Goal: Information Seeking & Learning: Learn about a topic

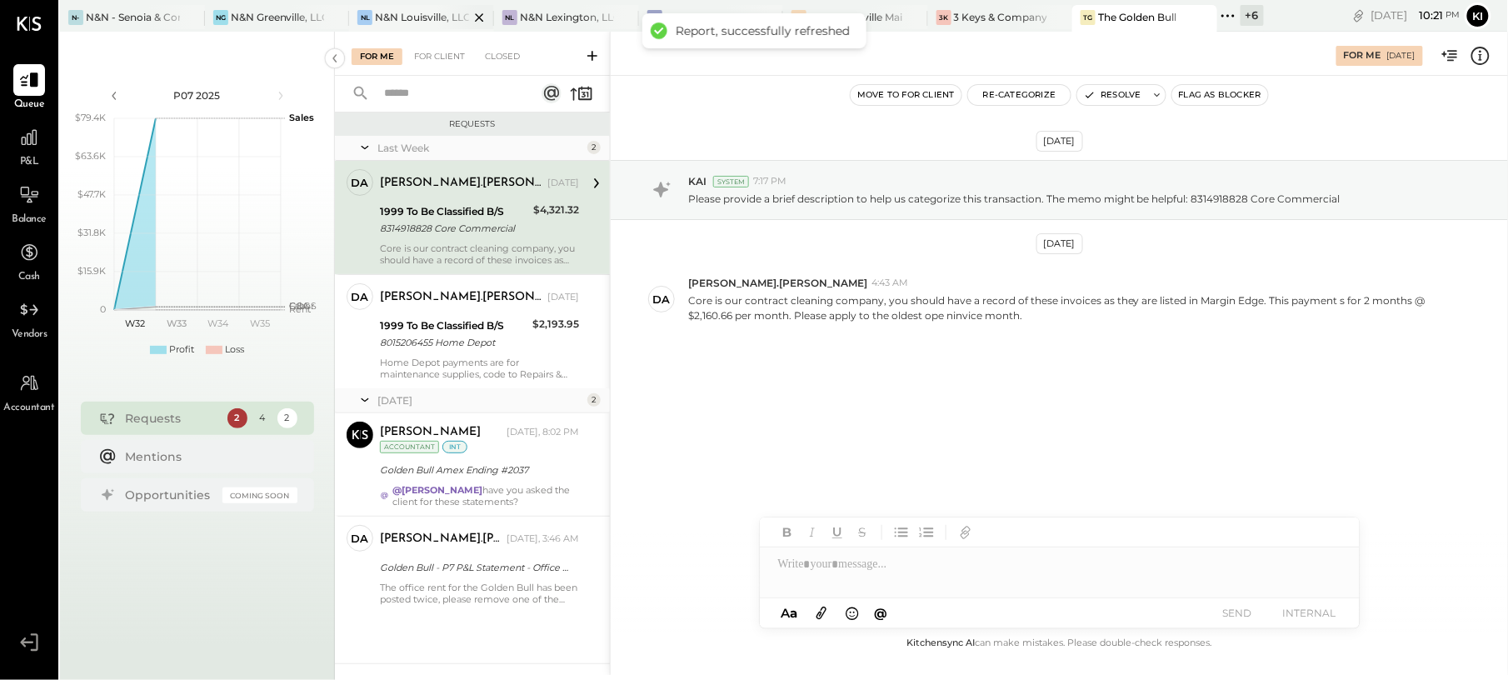
click at [421, 7] on div "NL N&N Louisville, LLC" at bounding box center [421, 18] width 145 height 27
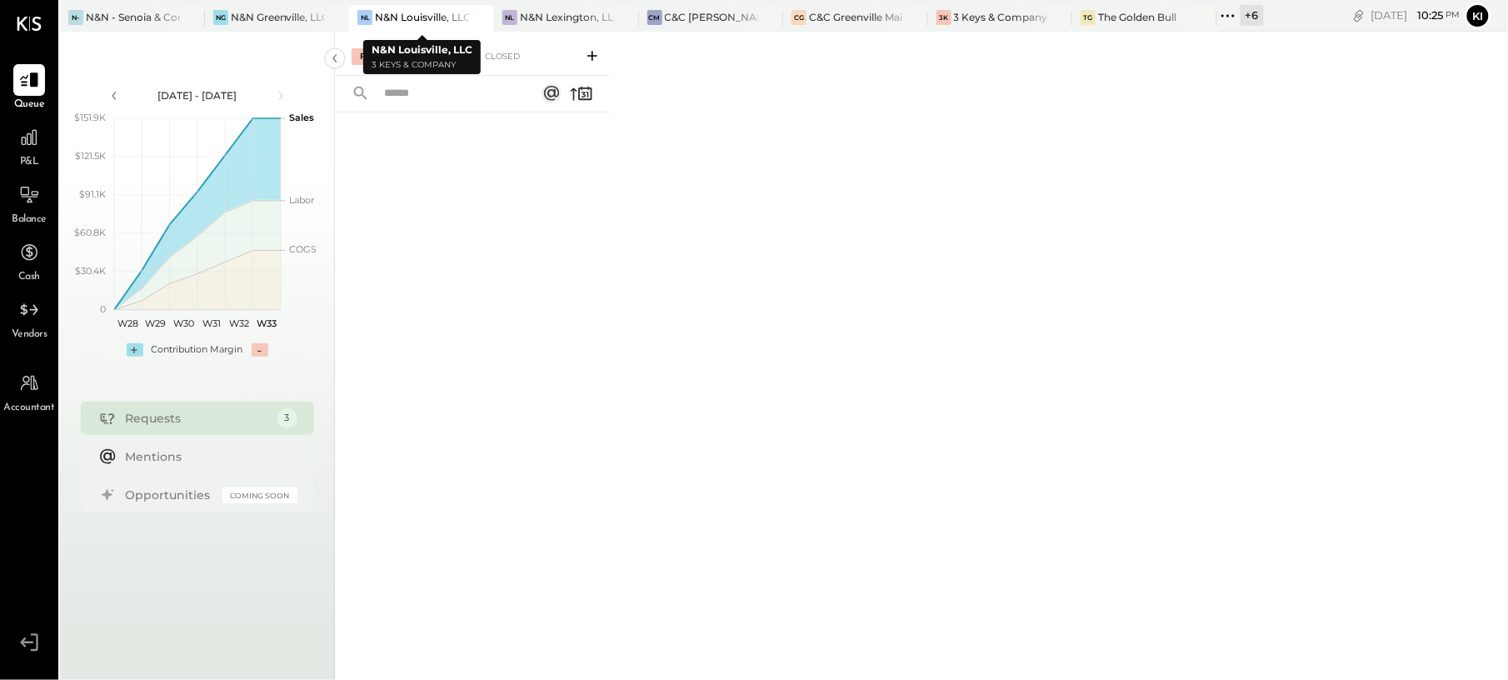
click at [420, 17] on div "N&N Louisville, LLC" at bounding box center [422, 17] width 94 height 14
click at [18, 140] on icon at bounding box center [29, 138] width 22 height 22
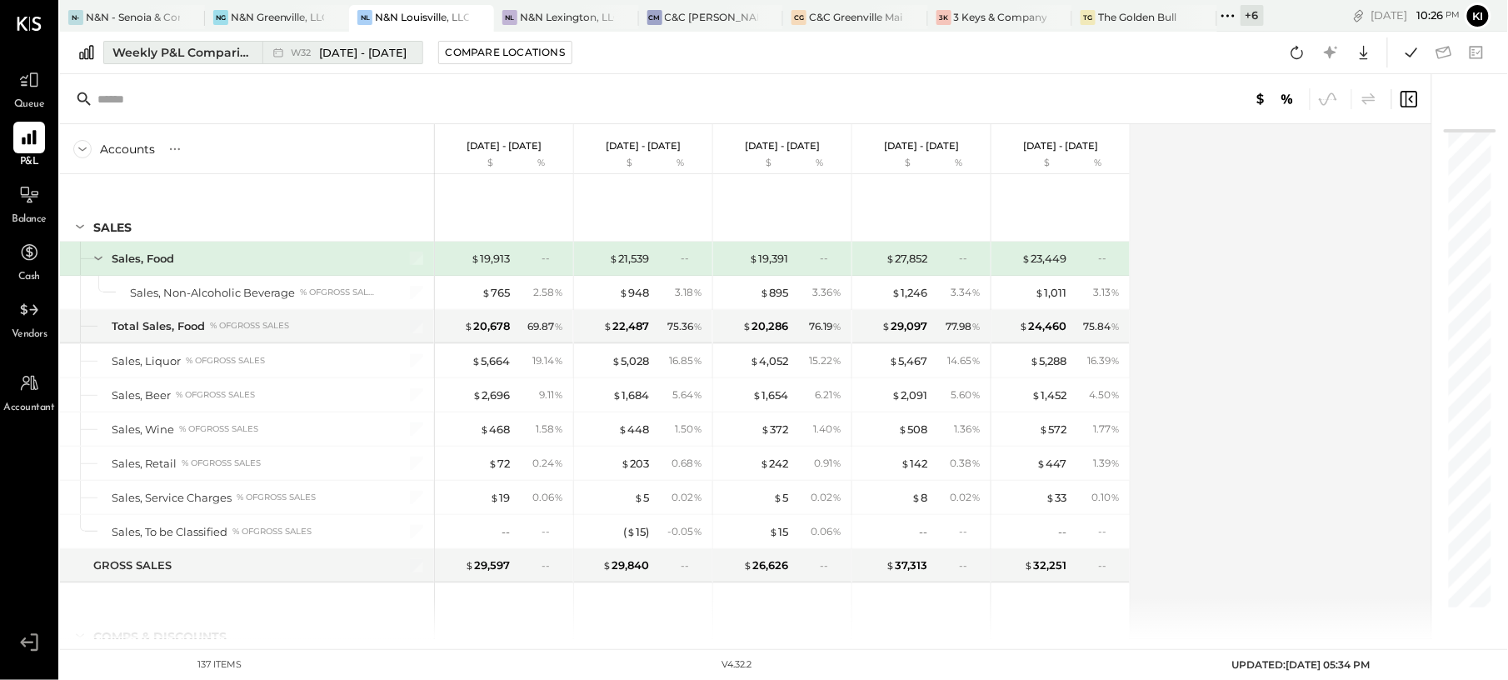
click at [213, 55] on div "Weekly P&L Comparison" at bounding box center [183, 52] width 140 height 17
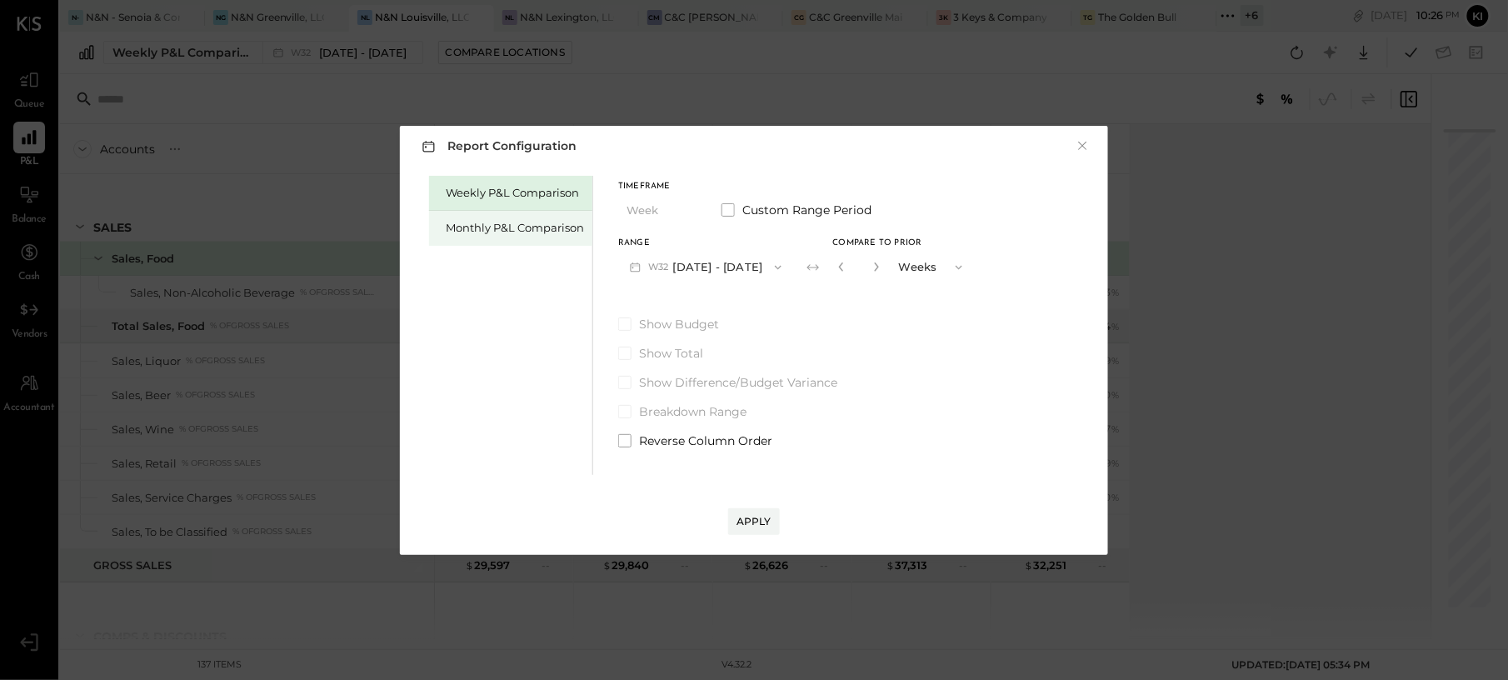
click at [494, 233] on div "Monthly P&L Comparison" at bounding box center [515, 228] width 138 height 16
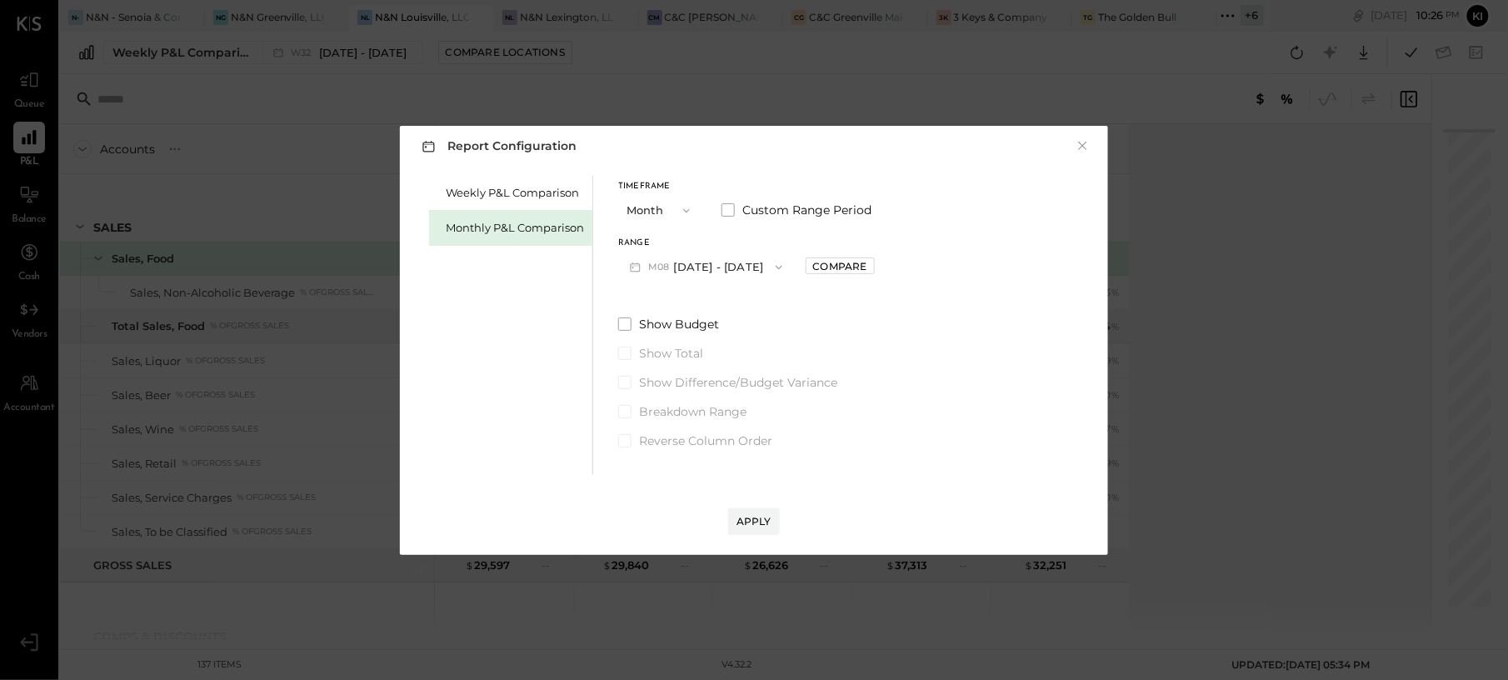
click at [742, 262] on button "M08 [DATE] - [DATE]" at bounding box center [706, 267] width 176 height 31
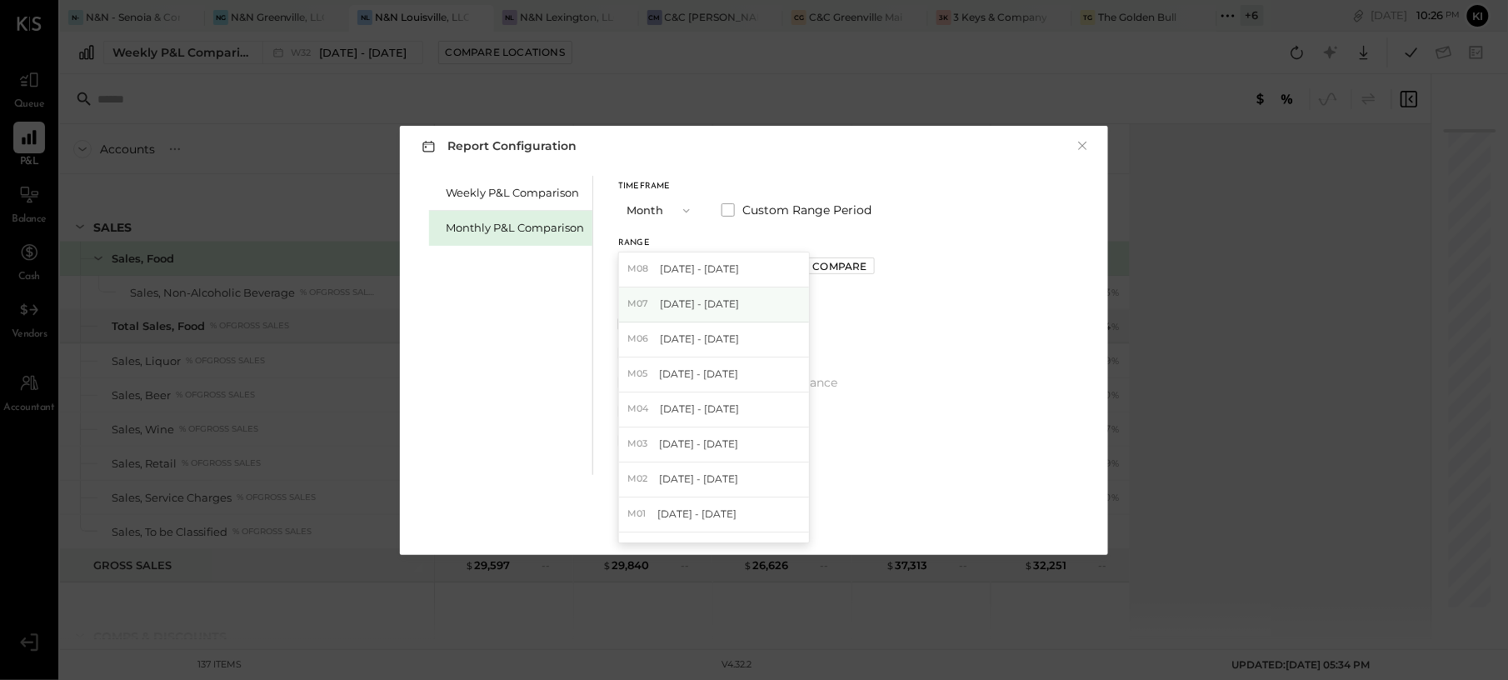
click at [735, 313] on div "M07 [DATE] - [DATE]" at bounding box center [714, 305] width 190 height 35
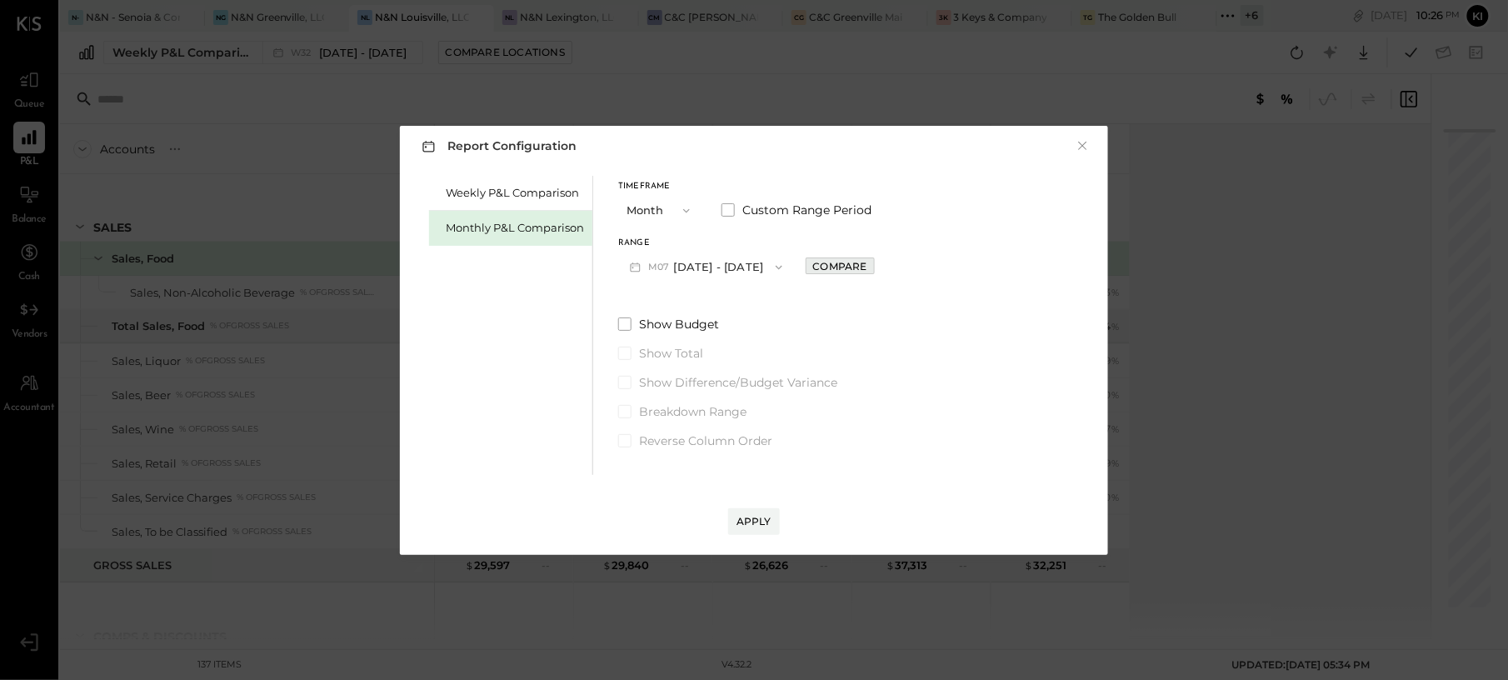
click at [825, 274] on button "Compare" at bounding box center [840, 266] width 69 height 17
click at [708, 265] on button "M07 [DATE] - [DATE]" at bounding box center [706, 267] width 176 height 31
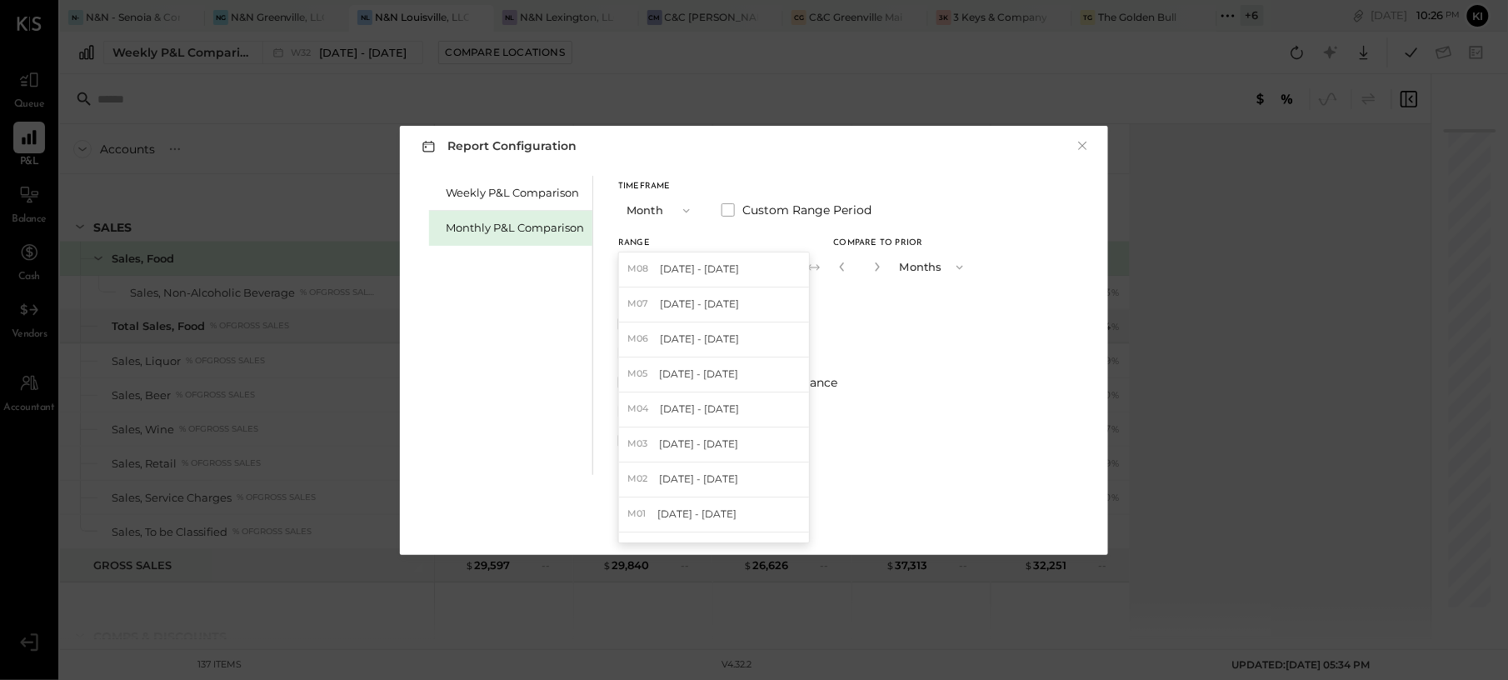
click at [885, 294] on div "Timeframe Month Custom Range Period Range M07 [DATE] - [DATE] M08 [DATE] - [DAT…" at bounding box center [796, 312] width 357 height 273
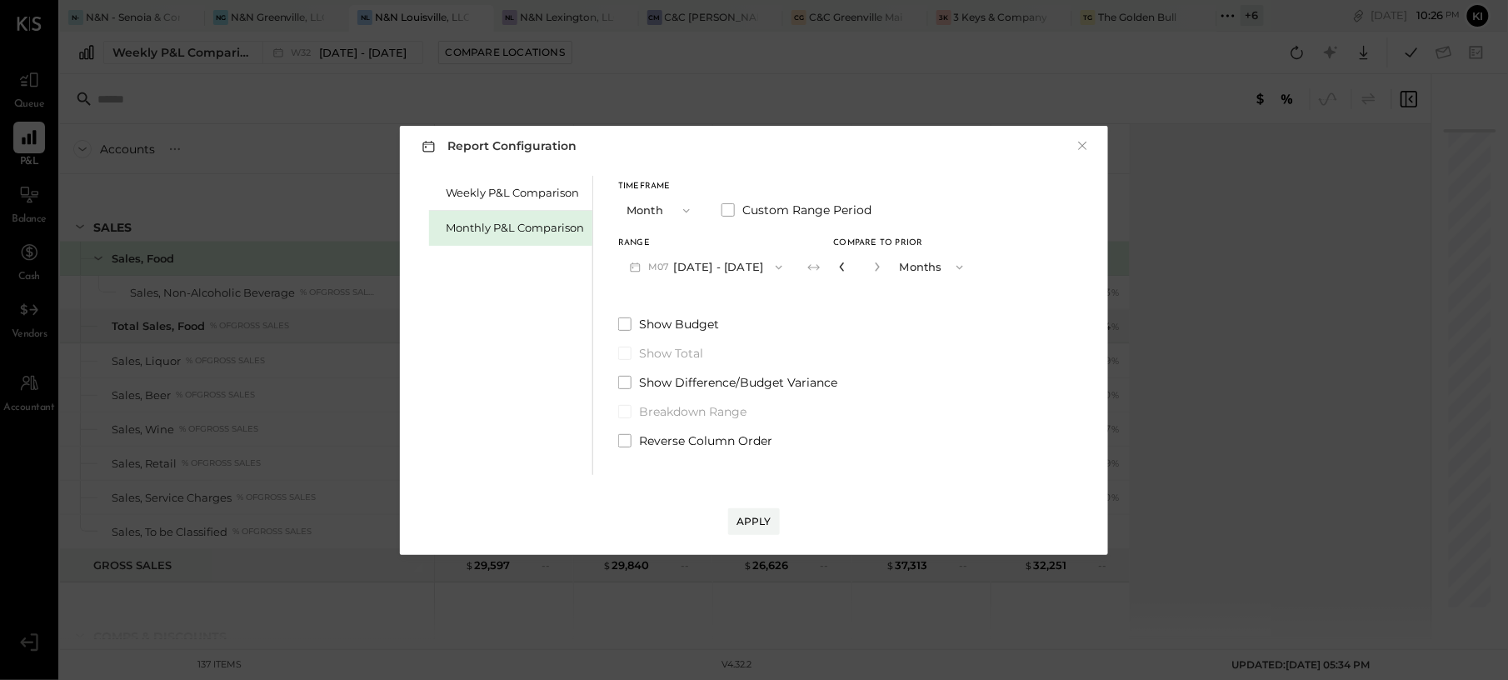
click at [838, 267] on icon "button" at bounding box center [843, 267] width 10 height 10
click at [753, 518] on div "Apply" at bounding box center [754, 521] width 35 height 14
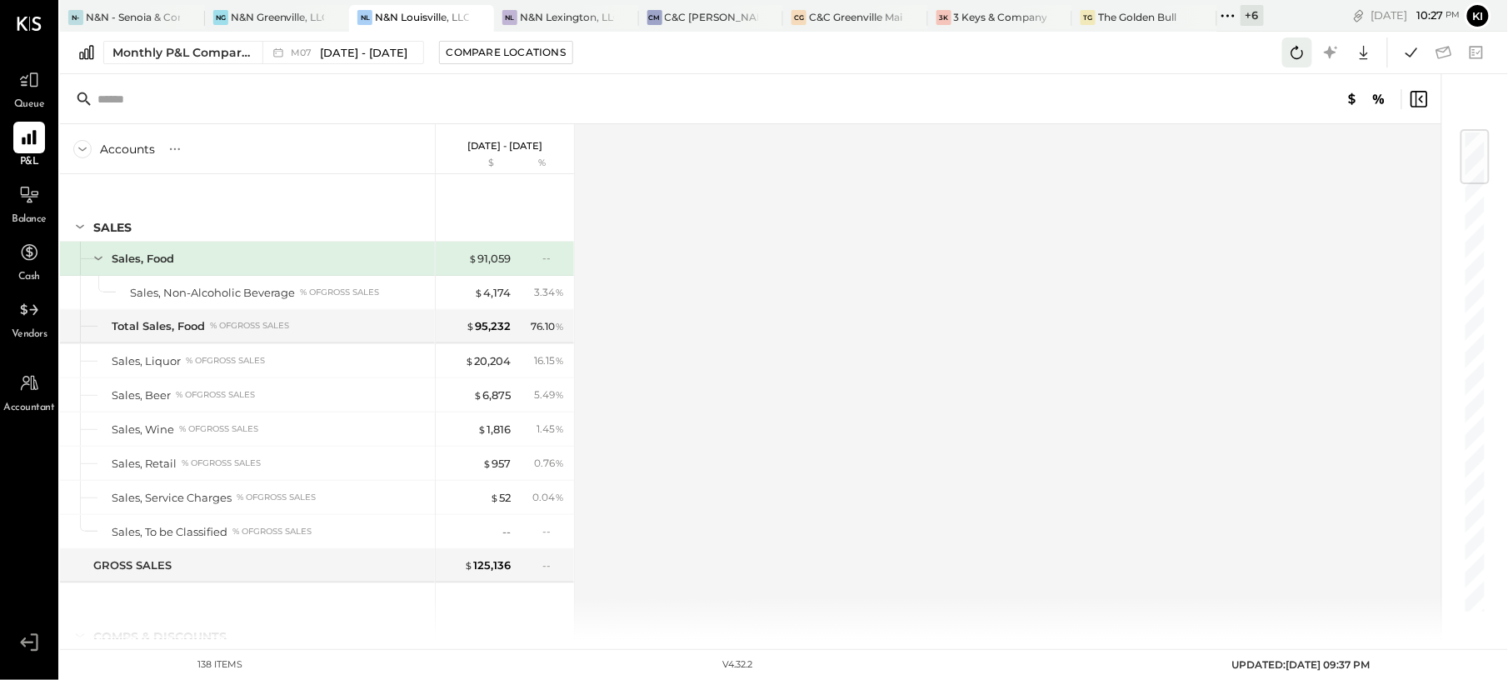
click at [1298, 52] on icon at bounding box center [1298, 53] width 22 height 22
click at [880, 190] on div "Accounts S % GL [DATE] - [DATE] $ % SALES Sales, Food Sales, Non-Alcoholic Beve…" at bounding box center [752, 381] width 1384 height 515
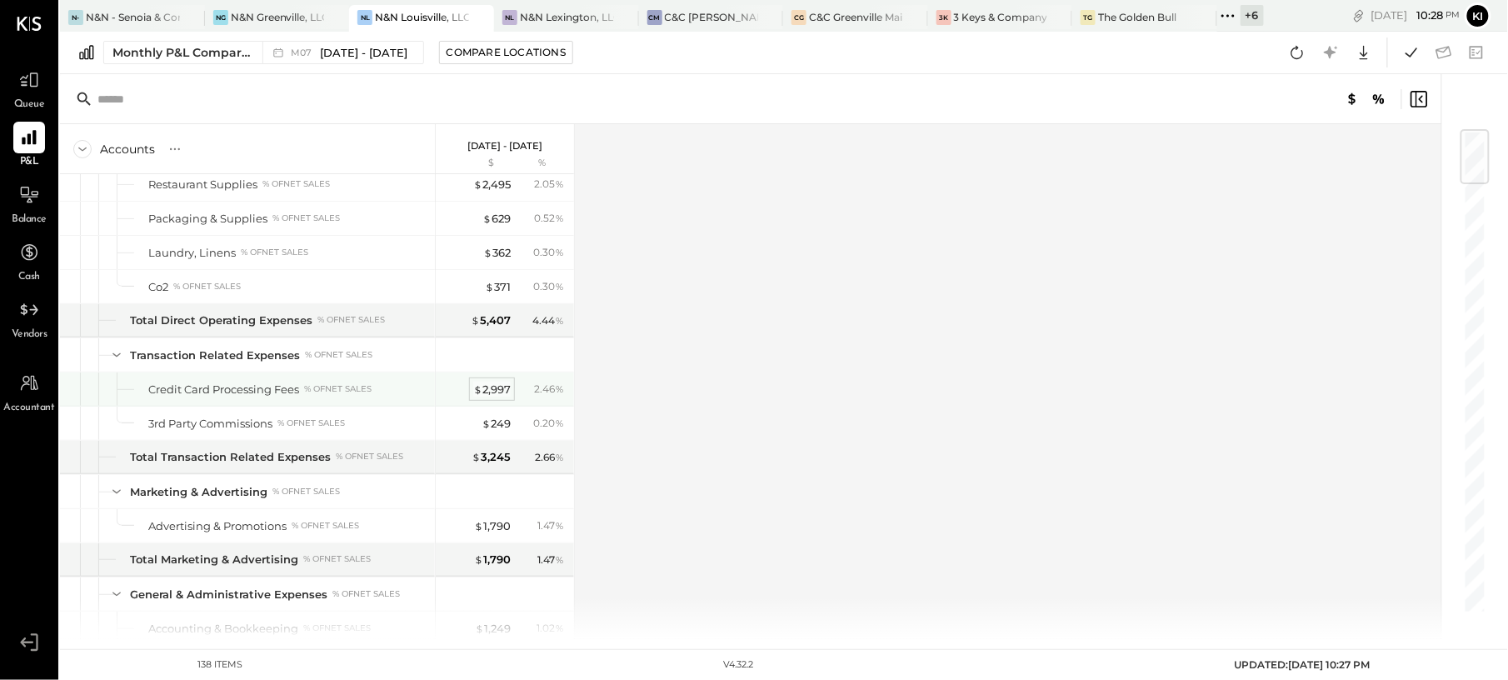
click at [492, 398] on div "$ 2,997" at bounding box center [492, 390] width 38 height 16
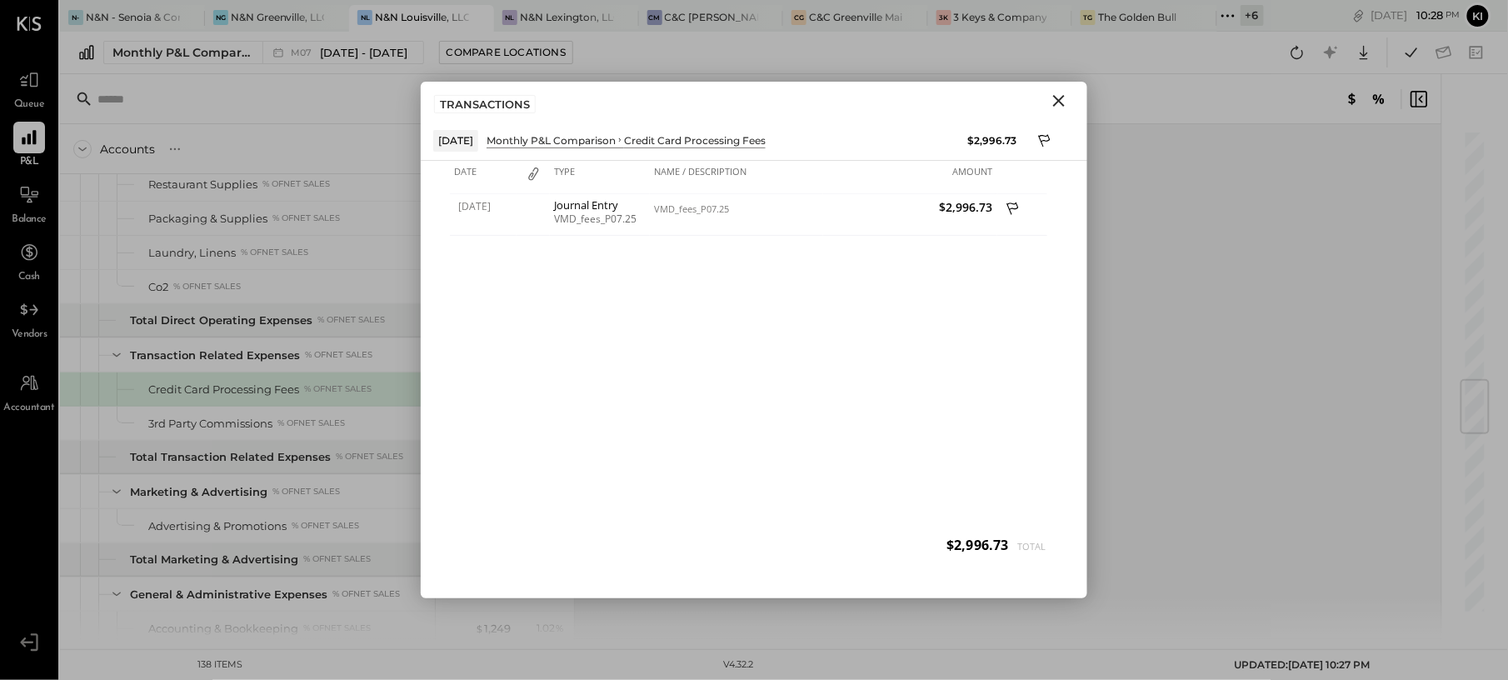
click at [1064, 101] on icon "Close" at bounding box center [1059, 101] width 20 height 20
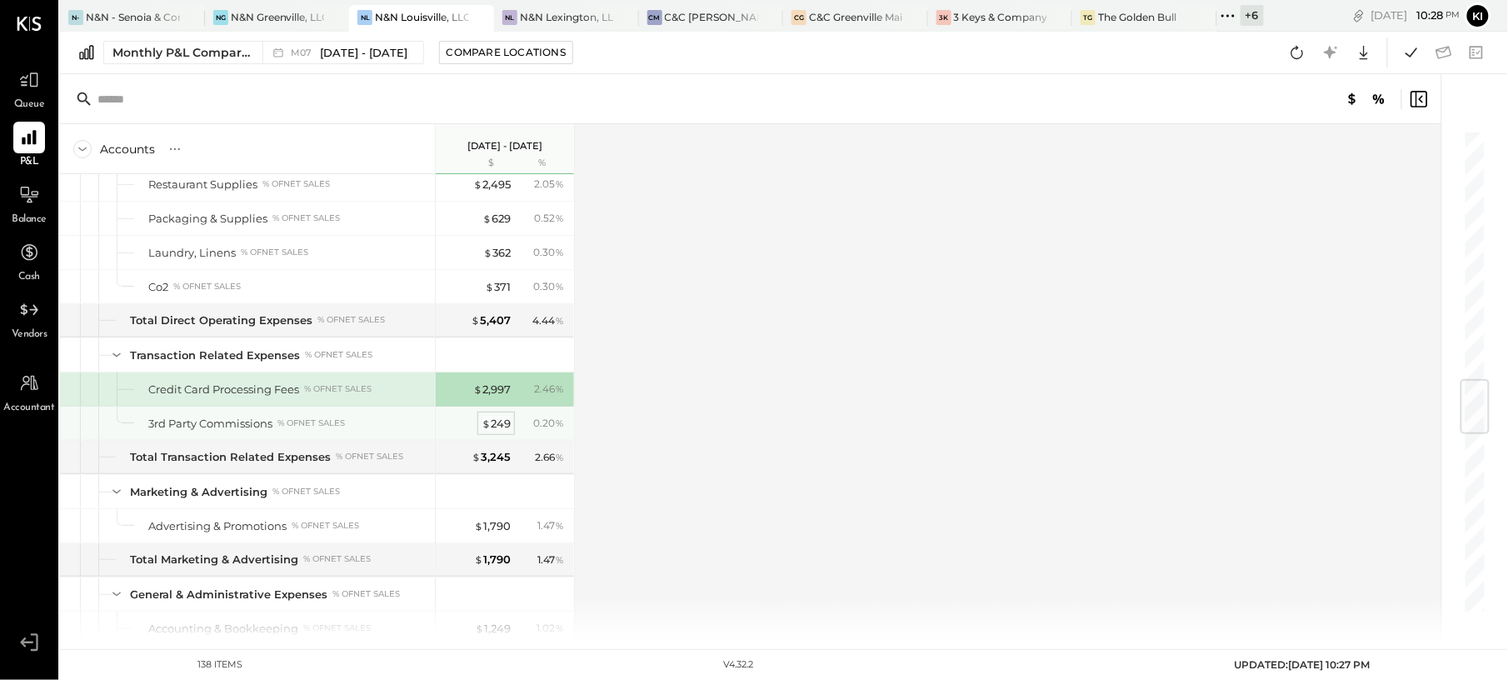
click at [505, 432] on div "$ 249" at bounding box center [496, 424] width 29 height 16
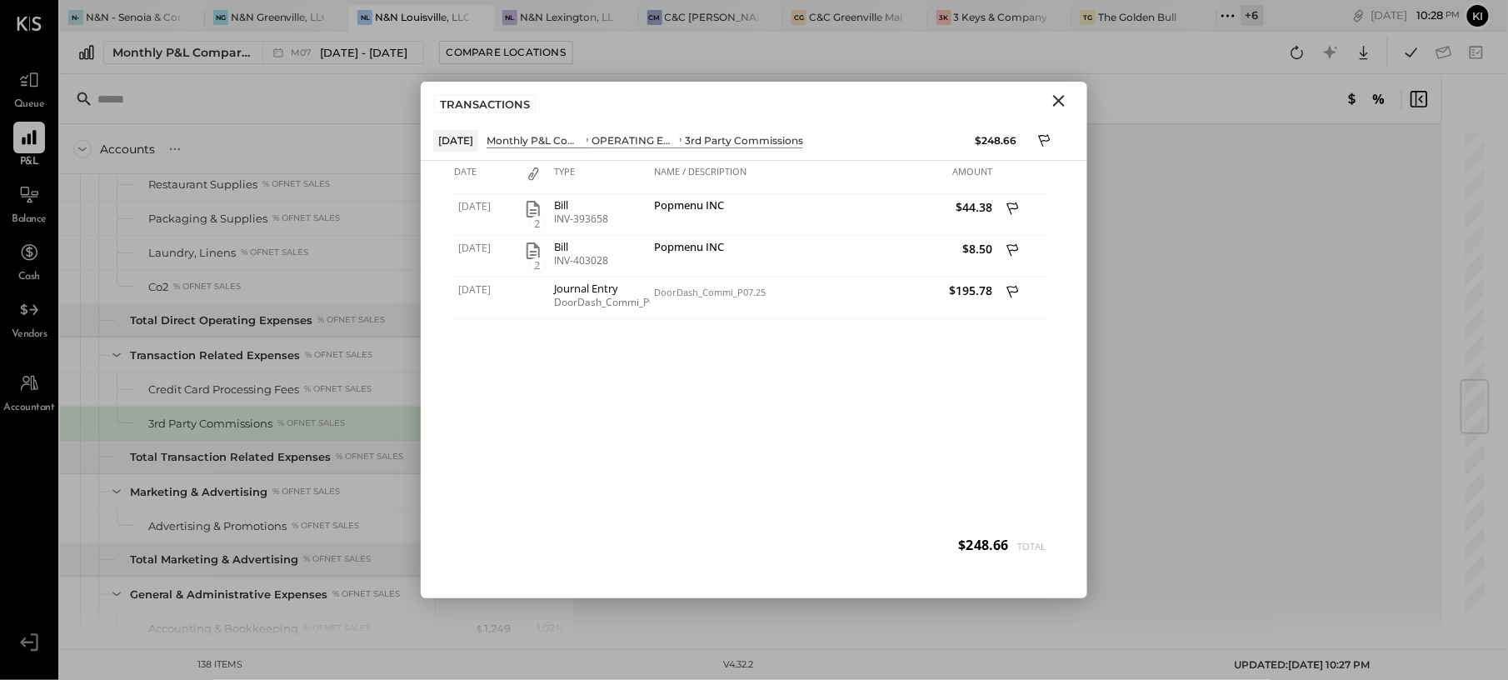
click at [1055, 102] on icon "Close" at bounding box center [1059, 101] width 20 height 20
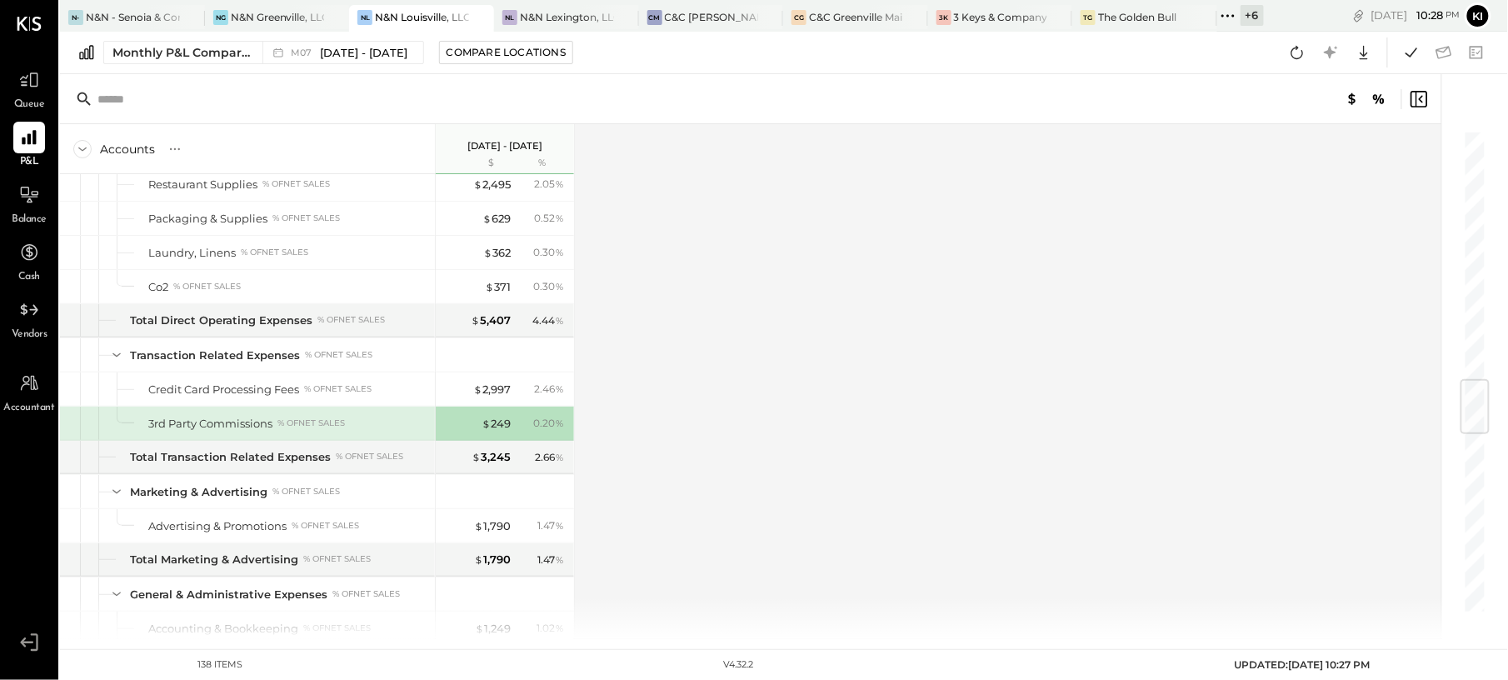
click at [1214, 262] on div "Accounts S % GL [DATE] - [DATE] $ % SALES Sales, Food Sales, Non-Alcoholic Beve…" at bounding box center [752, 381] width 1384 height 515
click at [1288, 51] on icon at bounding box center [1298, 53] width 22 height 22
click at [1294, 57] on icon at bounding box center [1298, 53] width 22 height 22
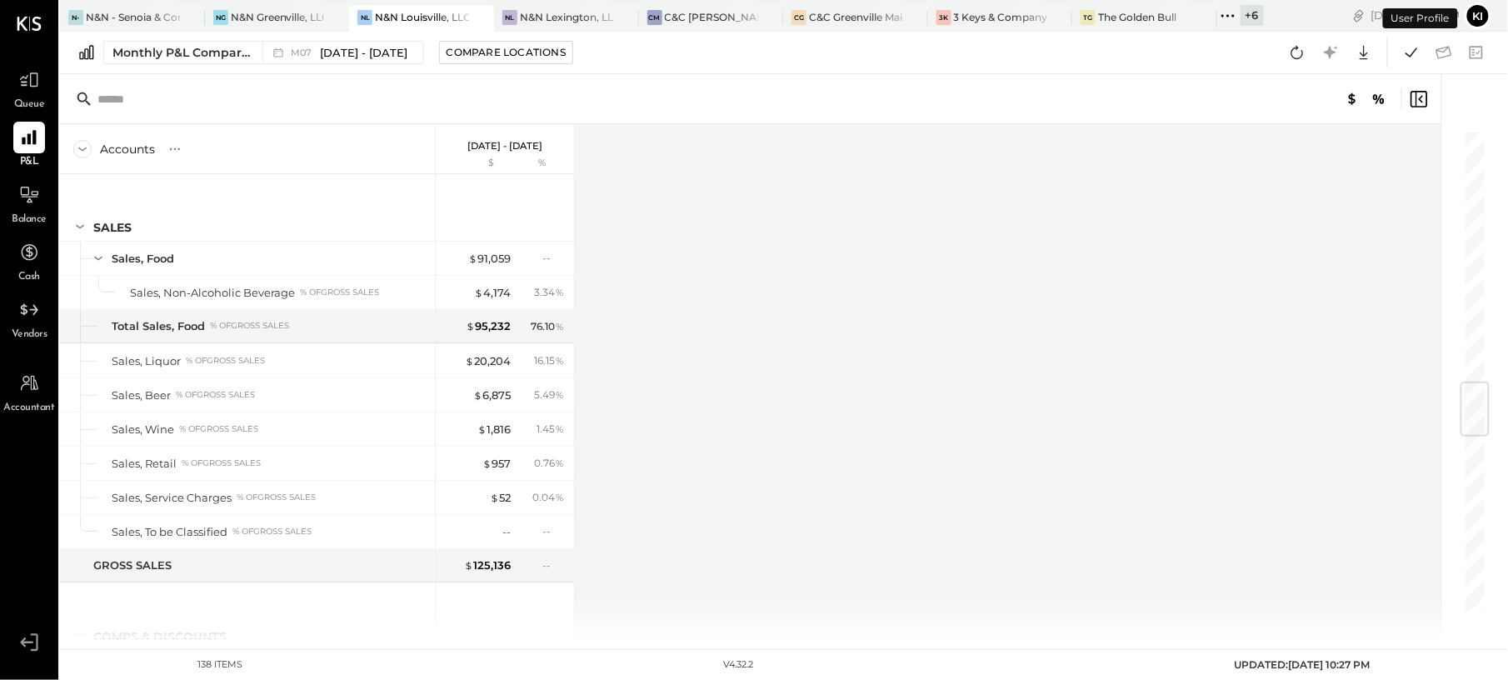
scroll to position [2140, 0]
